Goal: Find specific page/section: Find specific page/section

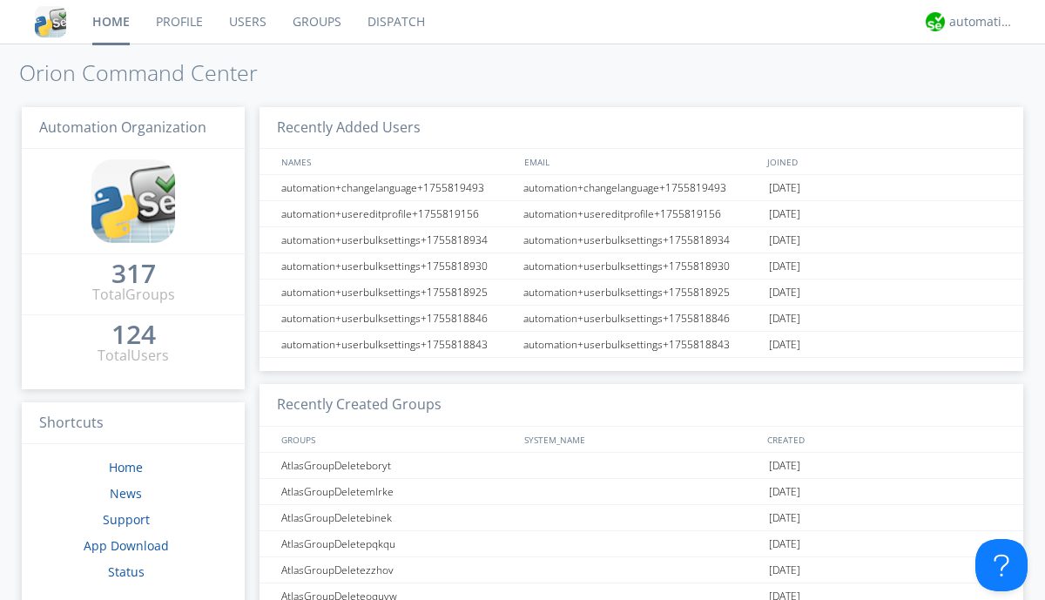
click at [395, 22] on link "Dispatch" at bounding box center [397, 22] width 84 height 44
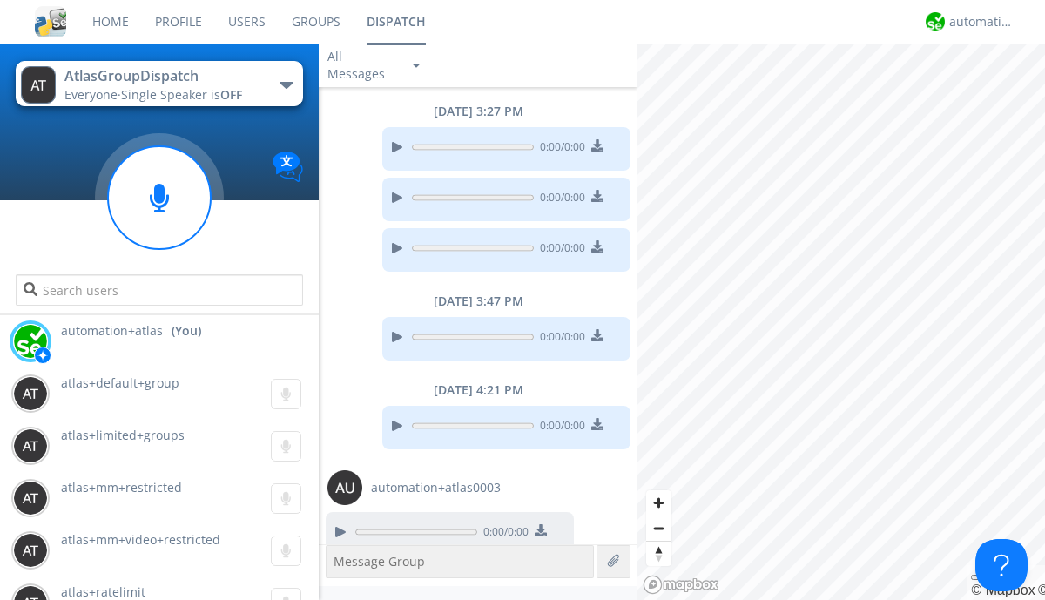
scroll to position [1265, 0]
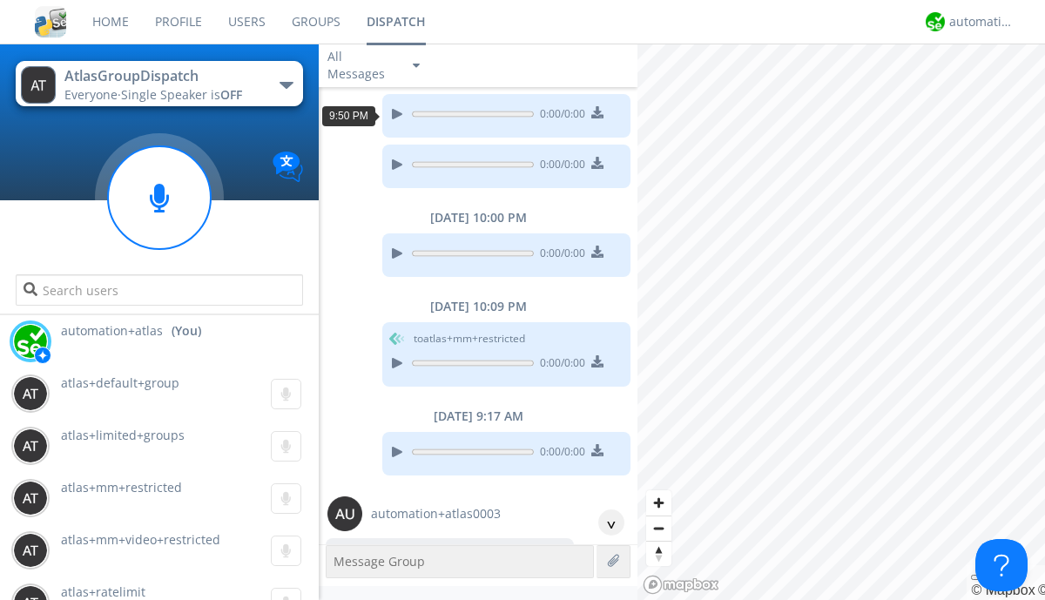
scroll to position [84, 0]
click at [605, 523] on div "^" at bounding box center [611, 523] width 26 height 26
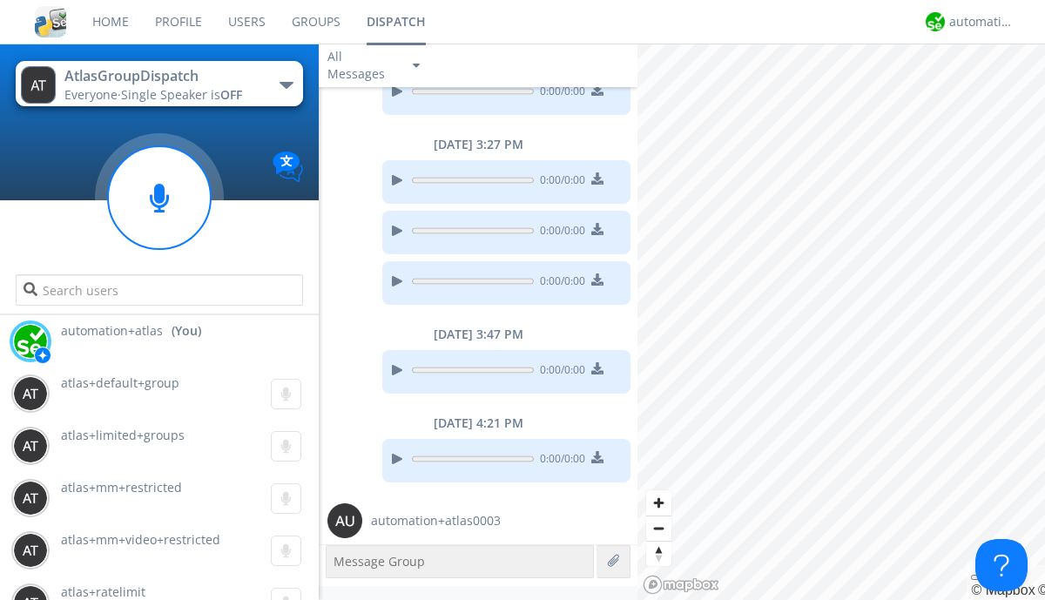
scroll to position [1265, 0]
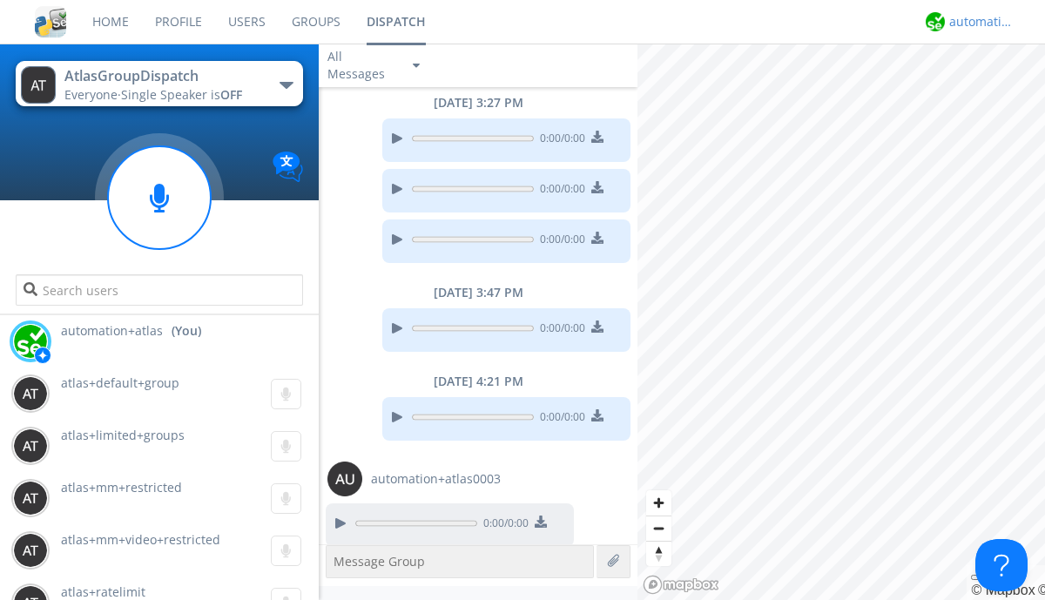
click at [977, 22] on div "automation+atlas" at bounding box center [982, 21] width 65 height 17
